Goal: Find specific page/section: Find specific page/section

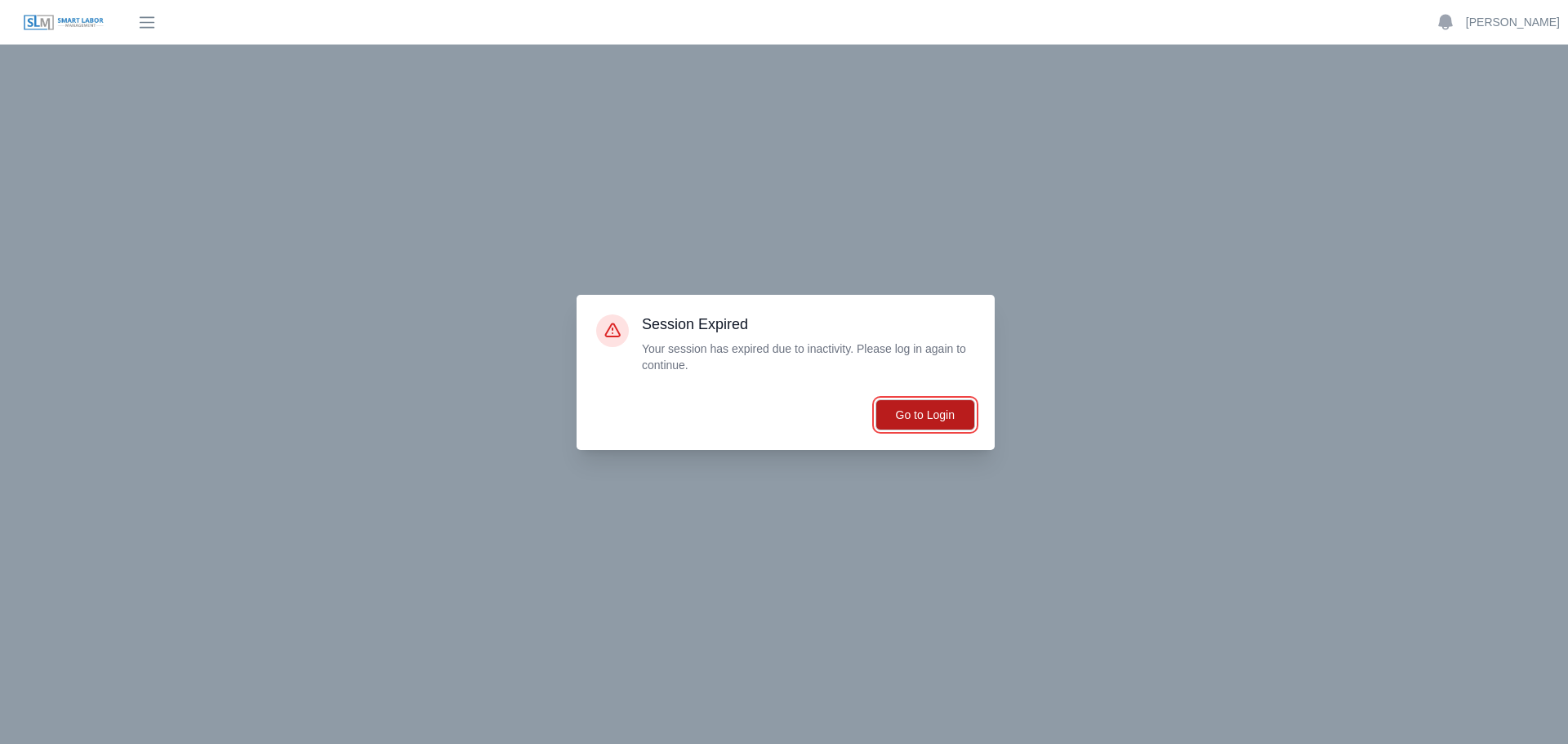
click at [938, 418] on button "Go to Login" at bounding box center [925, 415] width 100 height 31
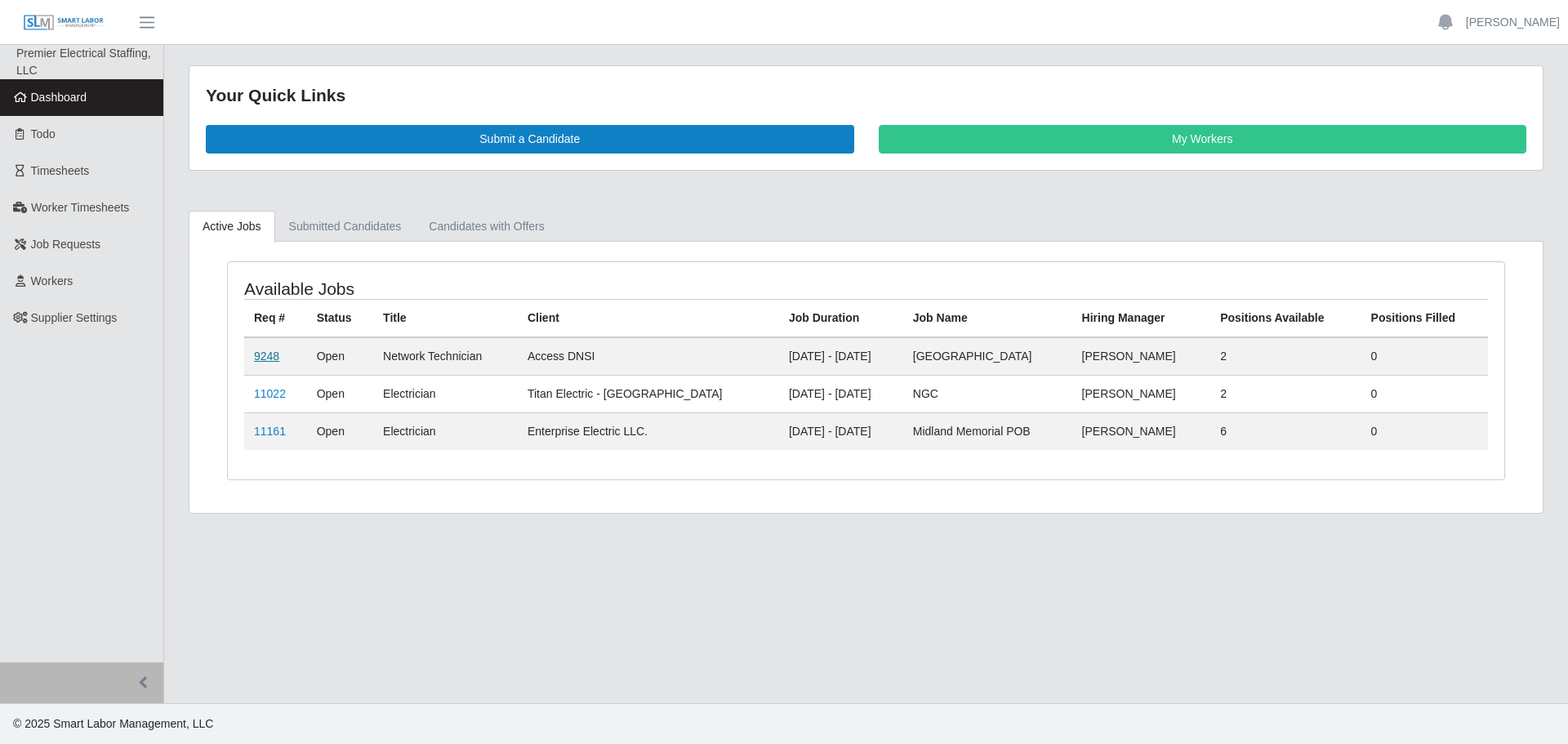
click at [259, 356] on link "9248" at bounding box center [267, 356] width 26 height 13
